Goal: Navigation & Orientation: Find specific page/section

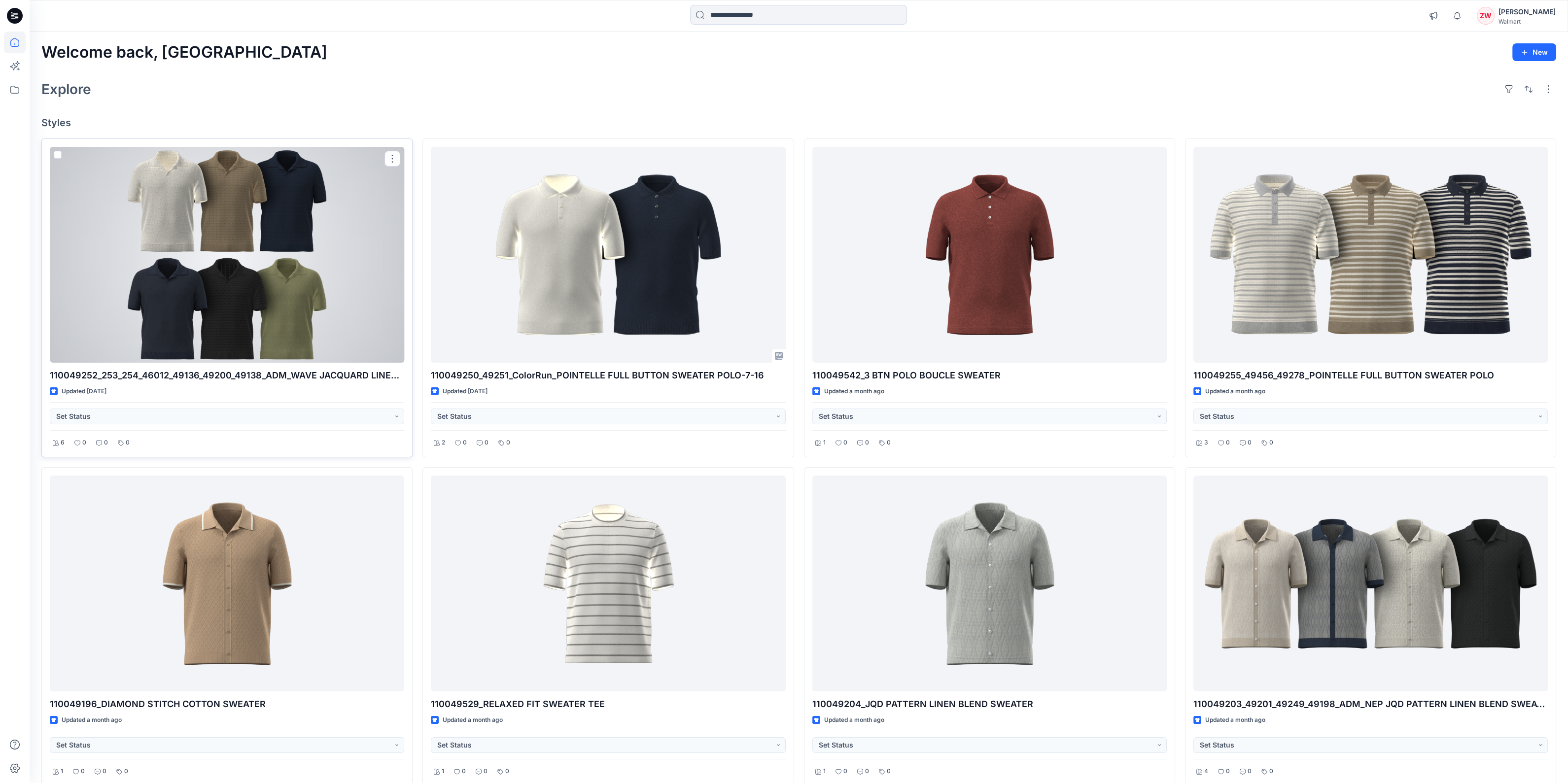
click at [315, 273] on div at bounding box center [227, 255] width 354 height 216
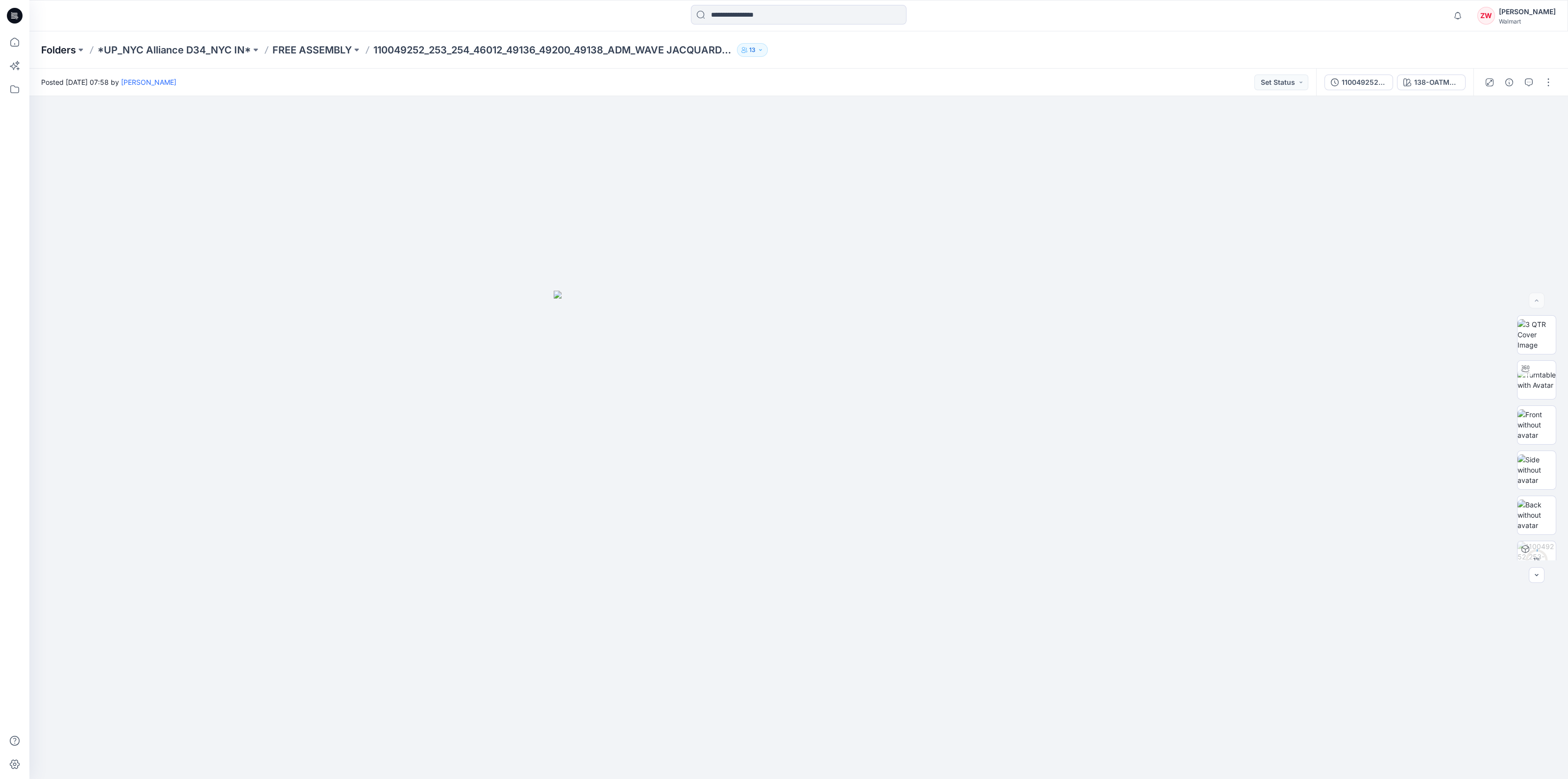
click at [64, 50] on p "Folders" at bounding box center [58, 50] width 35 height 14
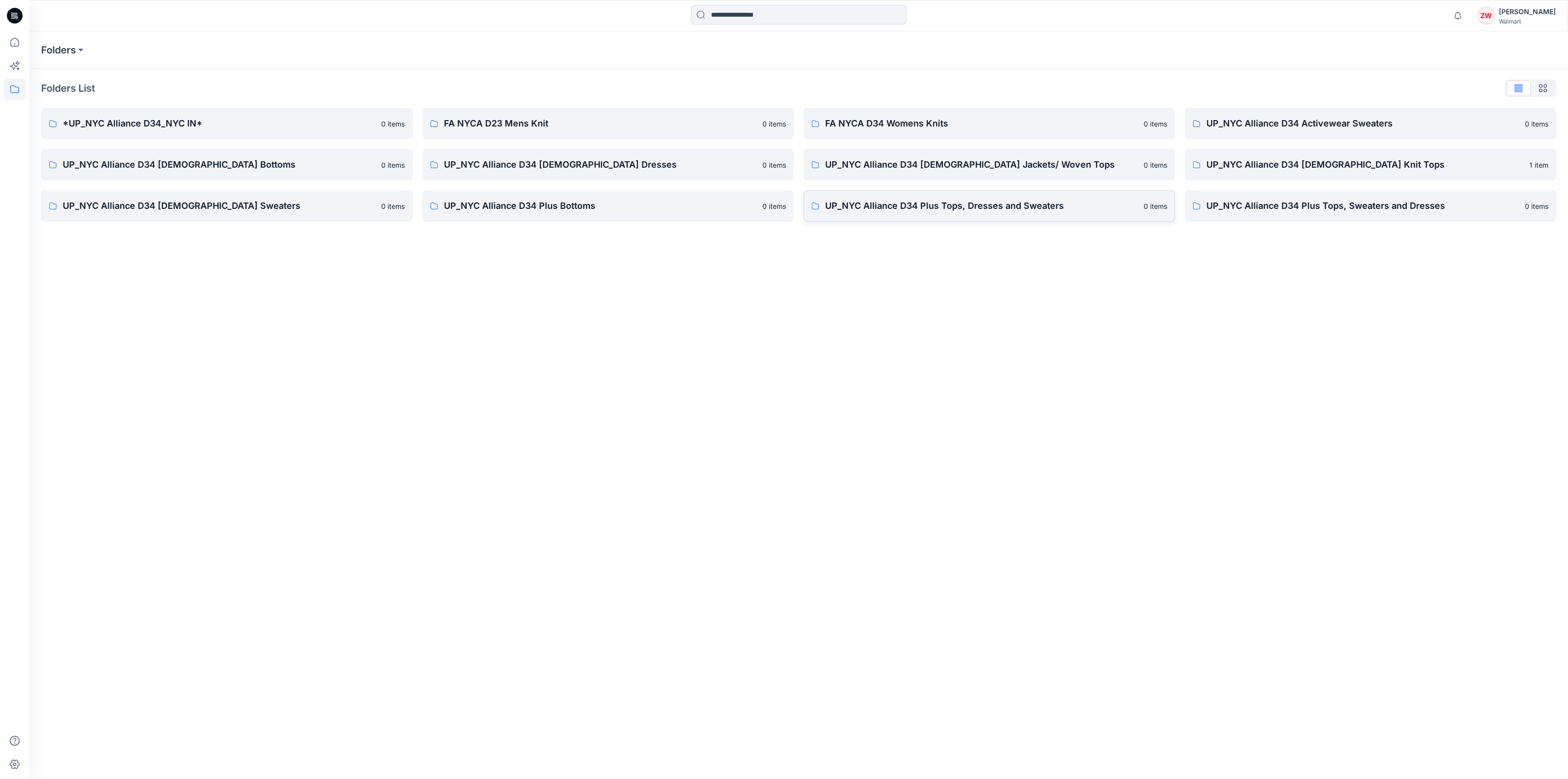
click at [954, 206] on p "UP_NYC Alliance D34 Plus Tops, Dresses and Sweaters" at bounding box center [982, 206] width 313 height 14
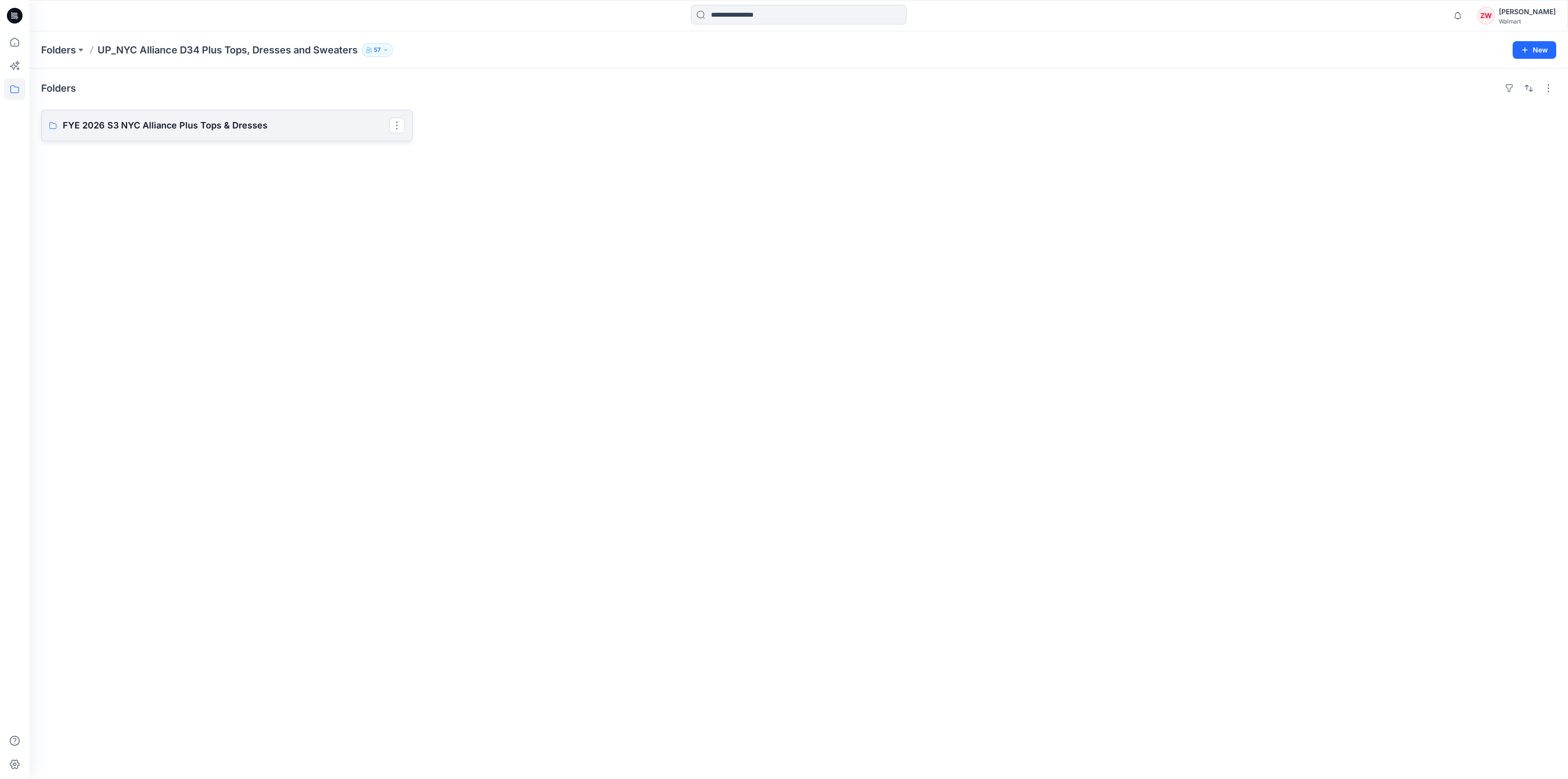
click at [225, 131] on p "FYE 2026 S3 NYC Alliance Plus Tops & Dresses" at bounding box center [226, 125] width 326 height 14
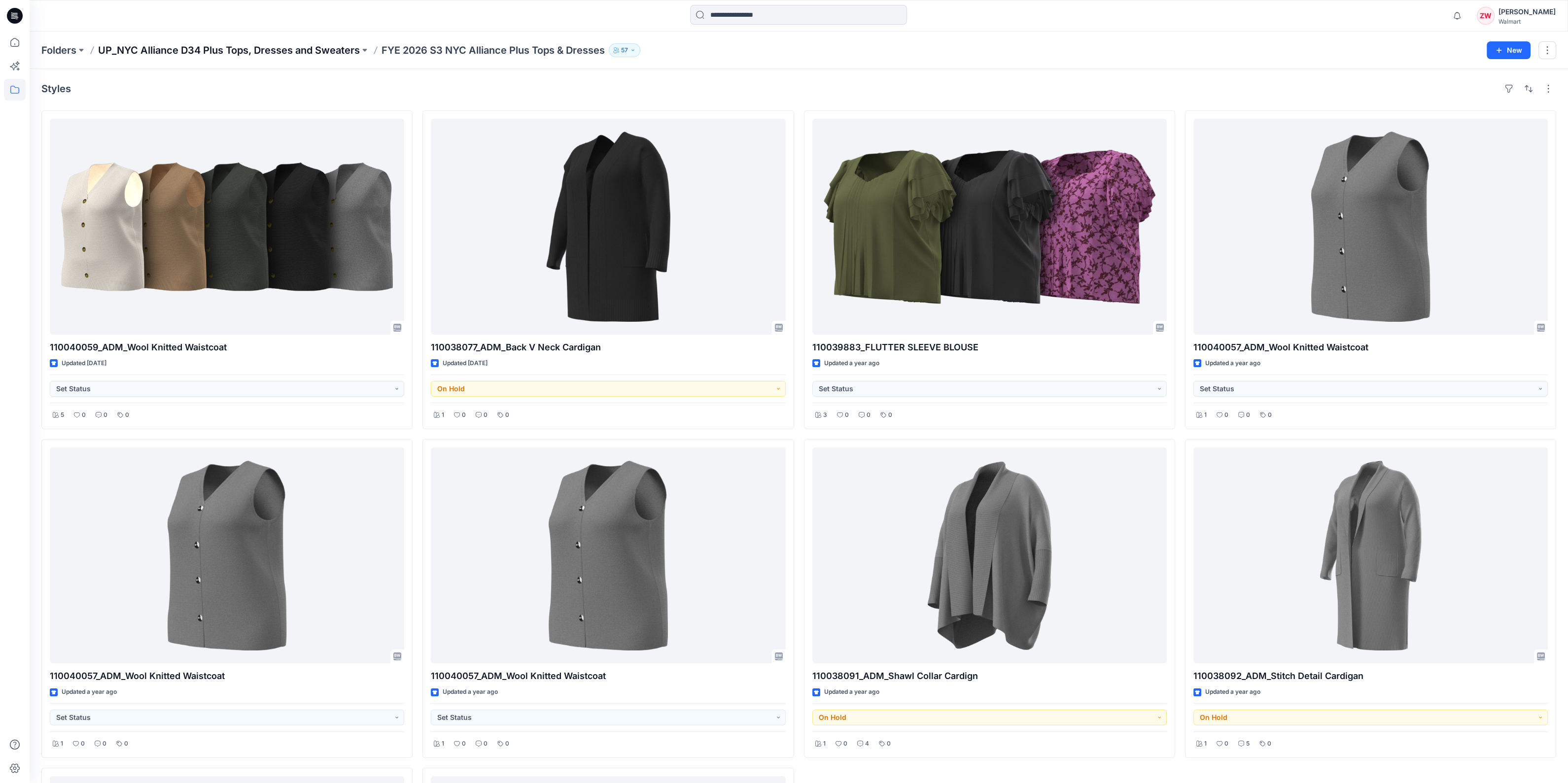
click at [269, 51] on p "UP_NYC Alliance D34 Plus Tops, Dresses and Sweaters" at bounding box center [228, 50] width 261 height 14
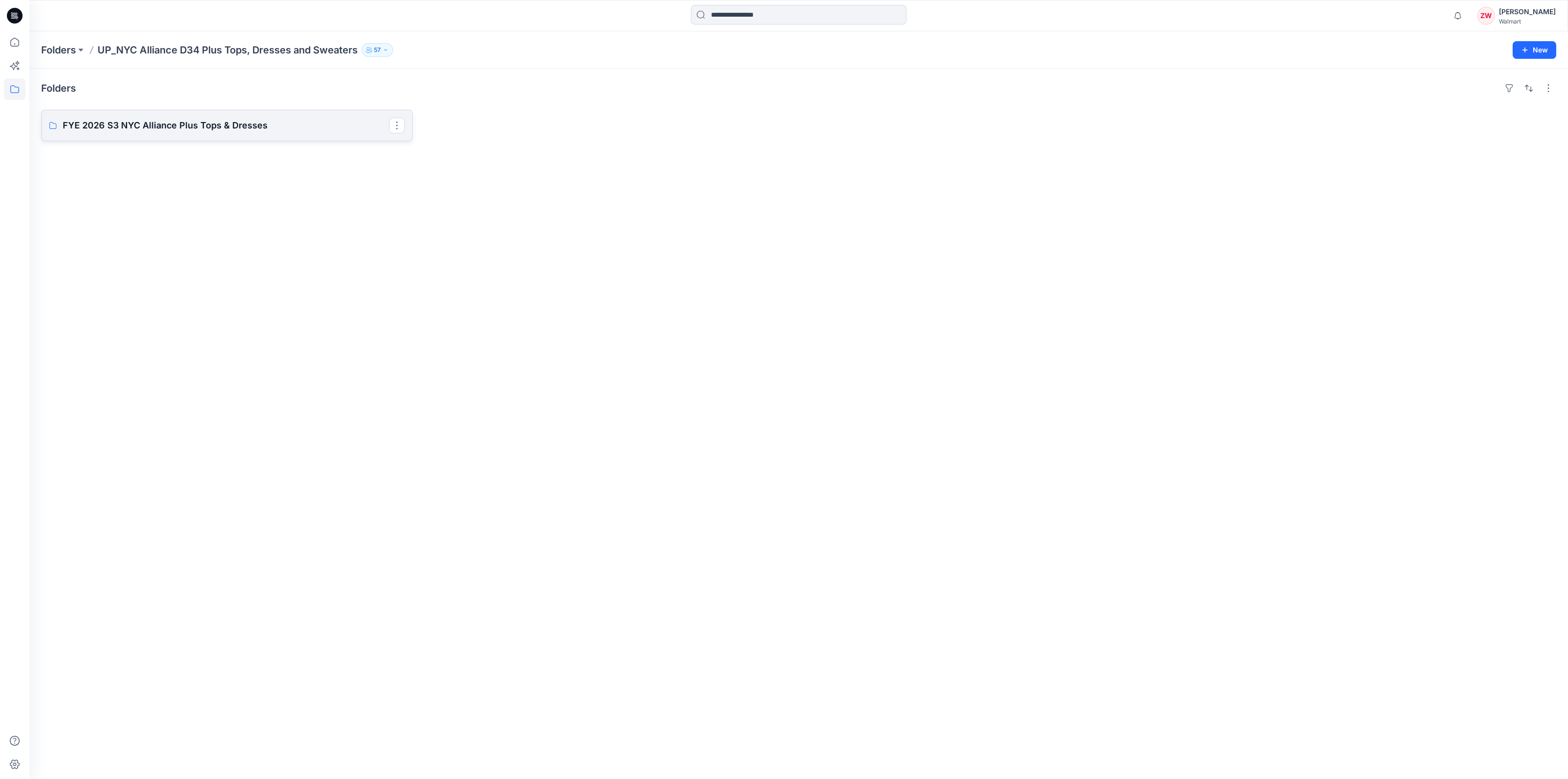
click at [183, 122] on p "FYE 2026 S3 NYC Alliance Plus Tops & Dresses" at bounding box center [226, 125] width 326 height 14
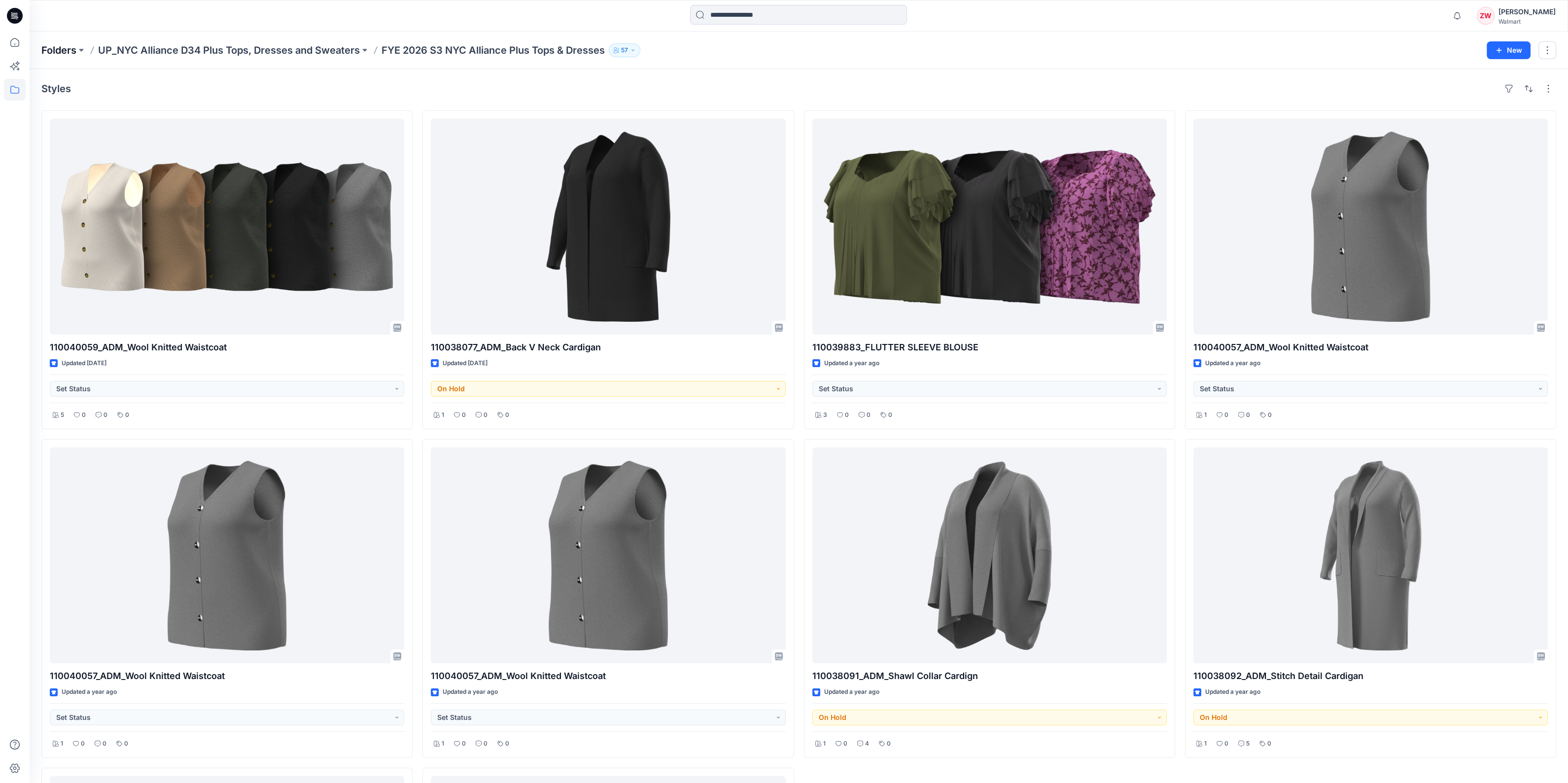
click at [47, 48] on p "Folders" at bounding box center [59, 50] width 35 height 14
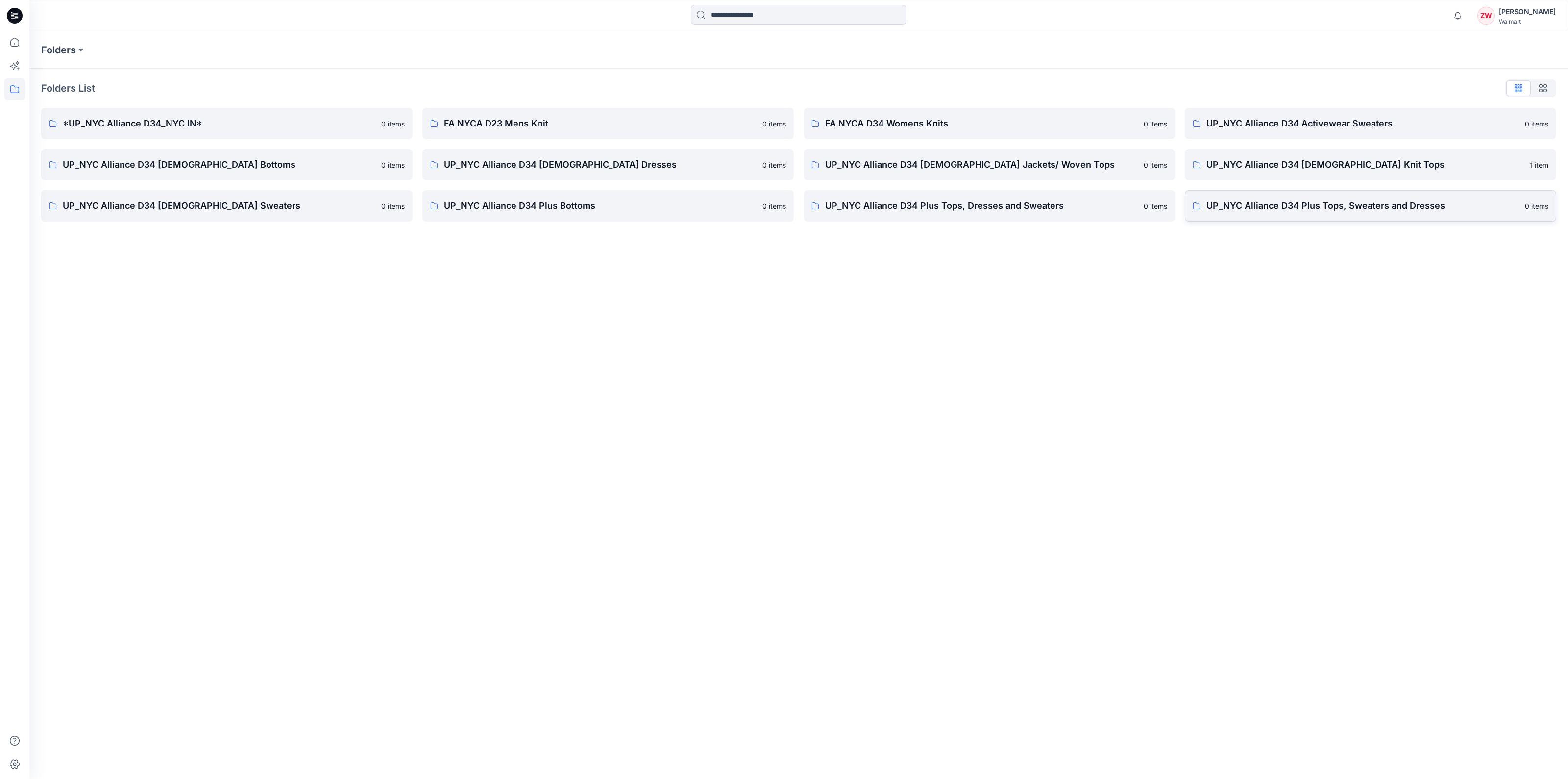
click at [1273, 210] on p "UP_NYC Alliance D34 Plus Tops, Sweaters and Dresses" at bounding box center [1363, 206] width 313 height 14
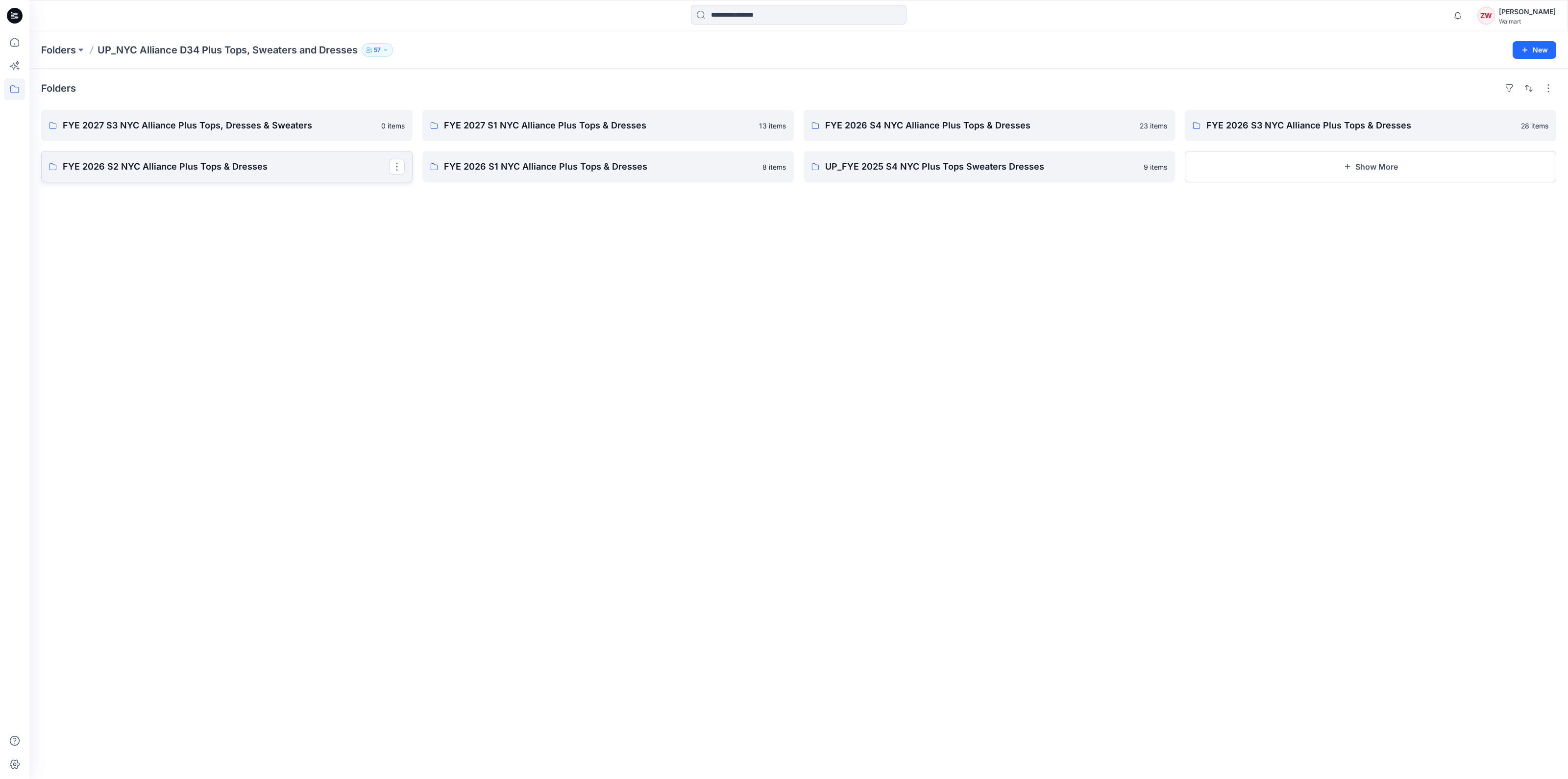
click at [209, 163] on p "FYE 2026 S2 NYC Alliance Plus Tops & Dresses" at bounding box center [226, 166] width 326 height 14
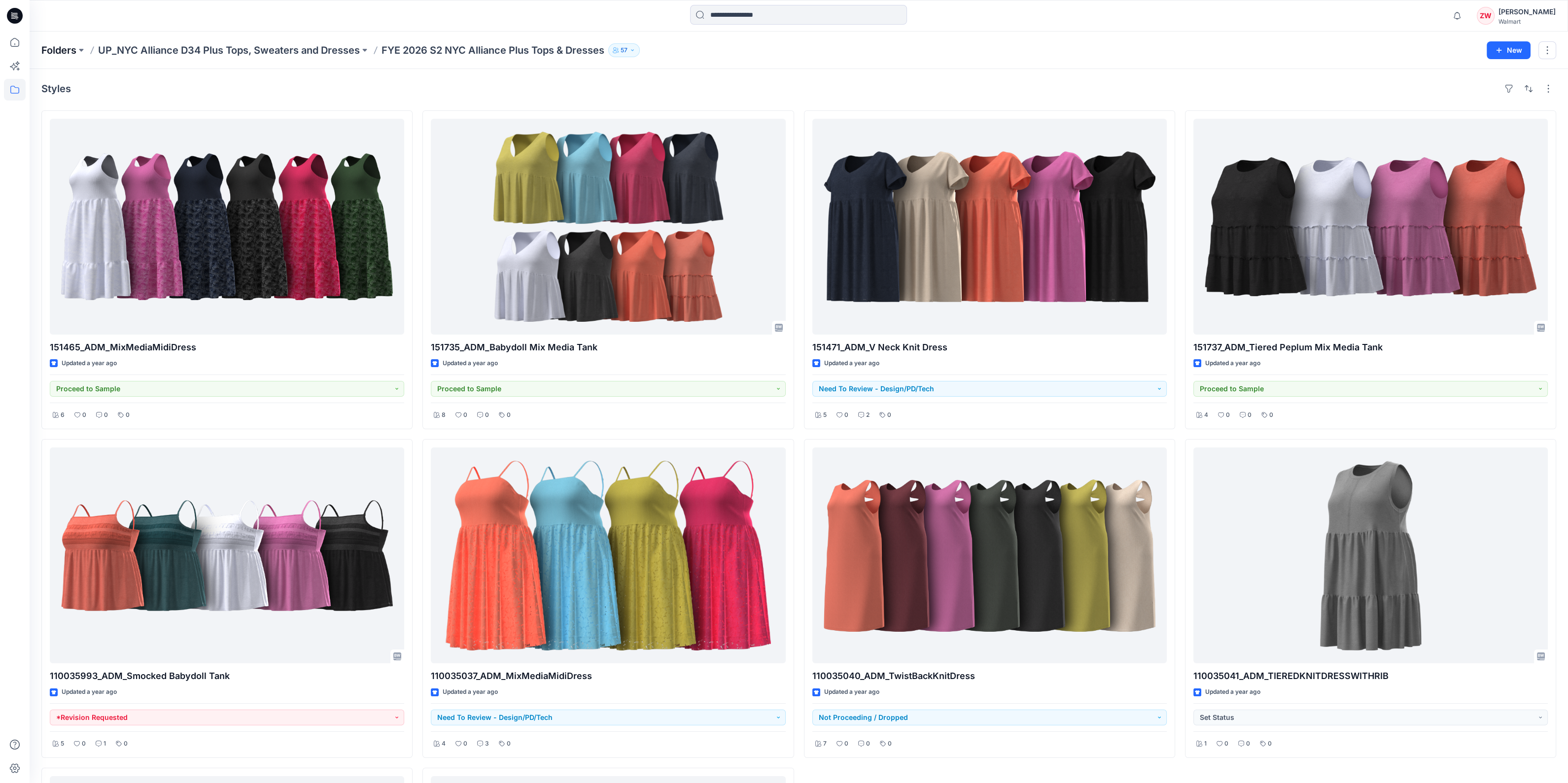
click at [53, 44] on p "Folders" at bounding box center [59, 50] width 35 height 14
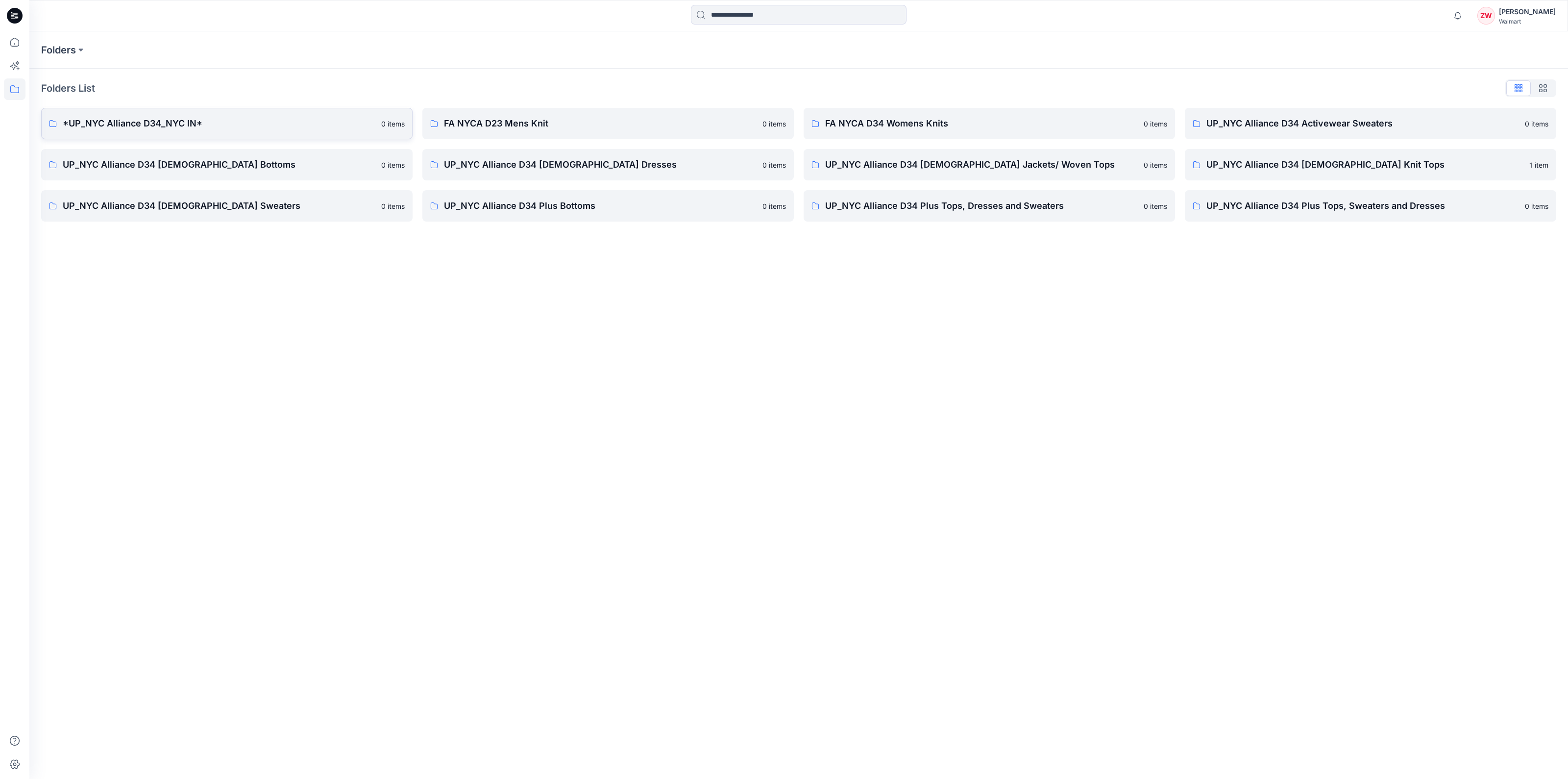
click at [103, 119] on p "*UP_NYC Alliance D34_NYC IN*" at bounding box center [219, 124] width 313 height 14
